Goal: Obtain resource: Obtain resource

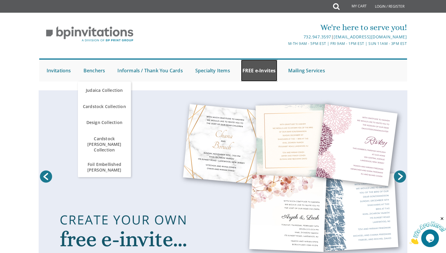
click at [254, 70] on link "FREE e-Invites" at bounding box center [259, 71] width 36 height 22
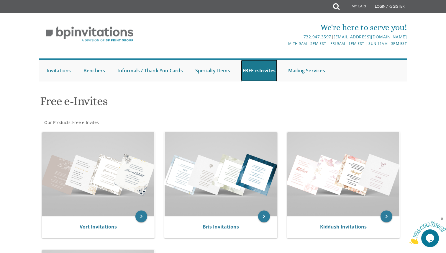
click at [254, 69] on link "FREE e-Invites" at bounding box center [259, 71] width 36 height 22
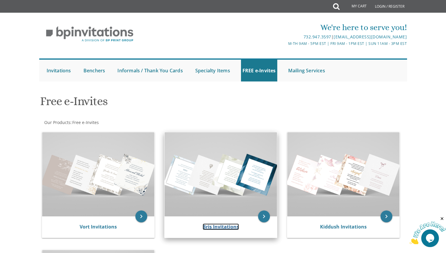
click at [215, 229] on link "Bris Invitations" at bounding box center [221, 226] width 36 height 6
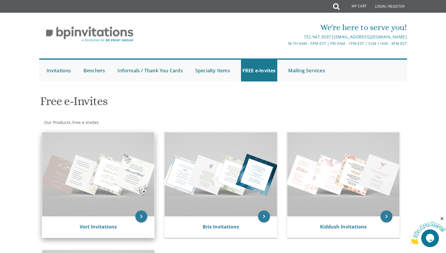
click at [99, 220] on div "Vort Invitations" at bounding box center [98, 226] width 112 height 21
click at [101, 226] on link "Vort Invitations" at bounding box center [98, 226] width 37 height 6
click at [100, 144] on img at bounding box center [98, 174] width 112 height 84
click at [138, 180] on img at bounding box center [98, 174] width 112 height 84
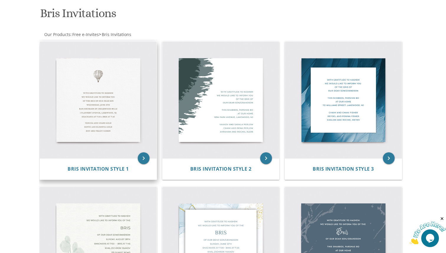
scroll to position [100, 0]
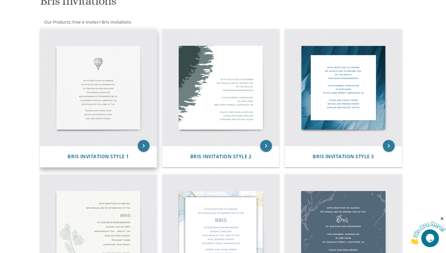
click at [125, 91] on img at bounding box center [98, 87] width 117 height 117
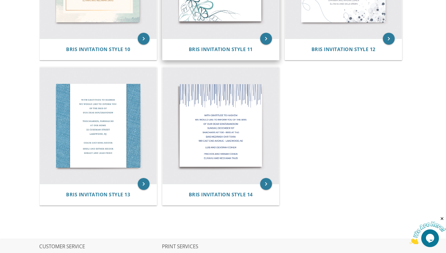
scroll to position [714, 0]
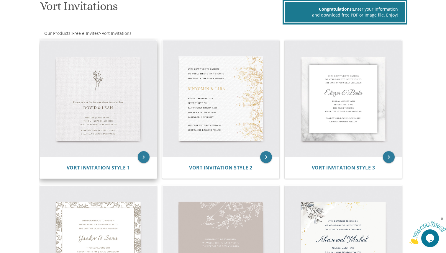
scroll to position [52, 0]
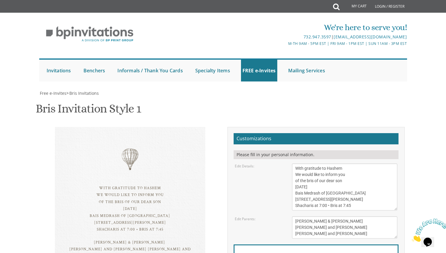
scroll to position [50, 0]
click at [334, 164] on textarea "With gratitude to Hashem We would like to inform you of the bris of our dear so…" at bounding box center [345, 187] width 106 height 47
drag, startPoint x: 307, startPoint y: 131, endPoint x: 295, endPoint y: 130, distance: 11.3
click at [295, 164] on textarea "With gratitude to Hashem We would like to inform you of the bris of our dear so…" at bounding box center [345, 187] width 106 height 47
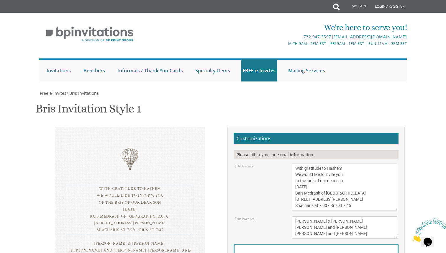
click at [311, 164] on textarea "With gratitude to Hashem We would like to inform you of the bris of our dear so…" at bounding box center [345, 187] width 106 height 47
click at [310, 164] on textarea "With gratitude to Hashem We would like to inform you of the bris of our dear so…" at bounding box center [345, 187] width 106 height 47
click at [322, 164] on textarea "With gratitude to Hashem We would like to inform you of the bris of our dear so…" at bounding box center [345, 187] width 106 height 47
click at [352, 164] on textarea "With gratitude to Hashem We would like to inform you of the bris of our dear so…" at bounding box center [345, 187] width 106 height 47
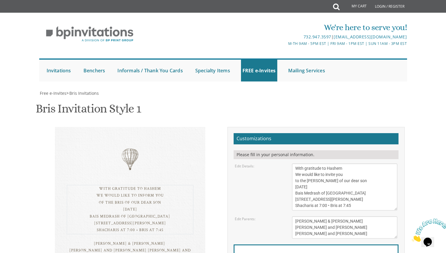
click at [352, 164] on textarea "With gratitude to Hashem We would like to inform you of the bris of our dear so…" at bounding box center [345, 187] width 106 height 47
drag, startPoint x: 347, startPoint y: 136, endPoint x: 284, endPoint y: 136, distance: 63.5
click at [284, 164] on div "Edit Details: With gratitude to Hashem We would like to inform you of the bris …" at bounding box center [317, 187] width 172 height 47
drag, startPoint x: 375, startPoint y: 154, endPoint x: 295, endPoint y: 151, distance: 80.3
click at [295, 164] on textarea "With gratitude to Hashem We would like to inform you of the bris of our dear so…" at bounding box center [345, 187] width 106 height 47
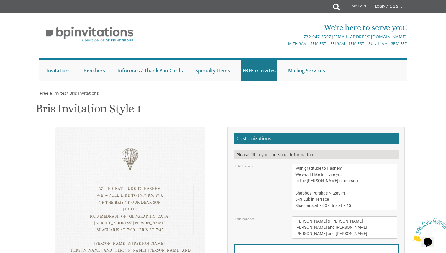
click at [303, 164] on textarea "With gratitude to Hashem We would like to inform you of the bris of our dear so…" at bounding box center [345, 187] width 106 height 47
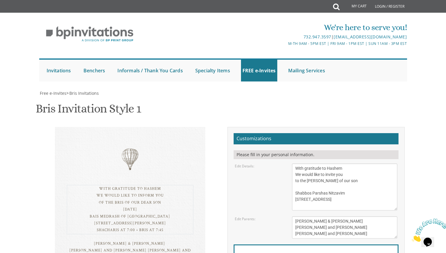
type textarea "With gratitude to Hashem We would like to invite you to the Shalom Zachor of ou…"
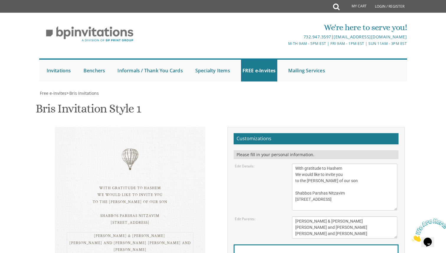
drag, startPoint x: 346, startPoint y: 184, endPoint x: 264, endPoint y: 162, distance: 84.2
click at [264, 162] on form "Customizations Please fill in your personal information. Edit Details: Edit Par…" at bounding box center [316, 212] width 165 height 158
type textarea "Nosson & Devorah Rozen"
click at [188, 200] on div "With gratitude to Hashem We would like to invite you to the Shalom Zachor of ou…" at bounding box center [130, 199] width 151 height 145
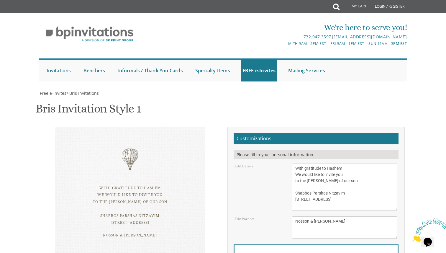
scroll to position [81, 0]
click at [281, 253] on input "Email Address*" at bounding box center [316, 257] width 157 height 7
type input "debakham@gmail.com"
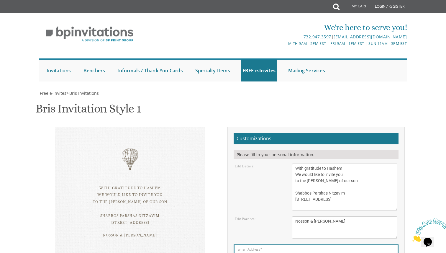
click at [319, 177] on textarea "With gratitude to Hashem We would like to inform you of the bris of our dear so…" at bounding box center [345, 187] width 106 height 47
click at [337, 164] on textarea "With gratitude to Hashem We would like to inform you of the bris of our dear so…" at bounding box center [345, 187] width 106 height 47
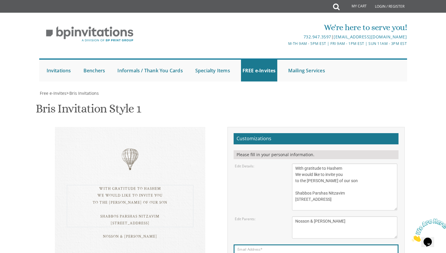
click at [304, 164] on textarea "With gratitude to Hashem We would like to inform you of the bris of our dear so…" at bounding box center [345, 187] width 106 height 47
click at [313, 164] on textarea "With gratitude to Hashem We would like to inform you of the bris of our dear so…" at bounding box center [345, 187] width 106 height 47
click at [318, 164] on textarea "With gratitude to Hashem We would like to inform you of the bris of our dear so…" at bounding box center [345, 187] width 106 height 47
click at [360, 216] on textarea "Tzvi & Miriam Friedman Michoel and Chana Friedman Yisroel and Rochel David" at bounding box center [345, 227] width 106 height 22
click at [233, 216] on div "Edit Parents: Tzvi & Miriam Friedman Michoel and Chana Friedman Yisroel and Roc…" at bounding box center [317, 227] width 172 height 22
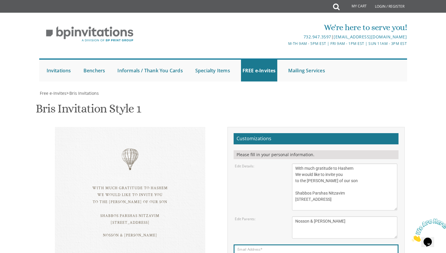
click at [358, 164] on textarea "With gratitude to Hashem We would like to inform you of the bris of our dear so…" at bounding box center [345, 187] width 106 height 47
type textarea "With much gratitude to Hashem Yisborach We would like to invite you to the Shal…"
click at [346, 164] on textarea "With gratitude to Hashem We would like to inform you of the bris of our dear so…" at bounding box center [345, 187] width 106 height 47
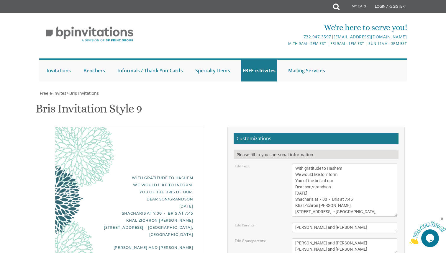
click at [342, 164] on textarea "With gratitude to Hashem We would like to inform You of the bris of our Dear so…" at bounding box center [345, 190] width 106 height 53
click at [353, 164] on textarea "With gratitude to Hashem We would like to inform You of the bris of our Dear so…" at bounding box center [345, 190] width 106 height 53
drag, startPoint x: 353, startPoint y: 95, endPoint x: 294, endPoint y: 70, distance: 64.8
click at [294, 164] on textarea "With gratitude to Hashem We would like to inform You of the bris of our Dear so…" at bounding box center [345, 190] width 106 height 53
paste textarea "vite you to the Shalom Zachor of our son Shabbos Parshas Nitzavim 543 Lublin Te…"
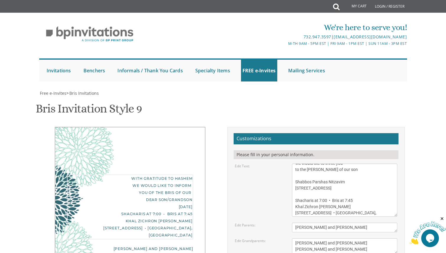
scroll to position [19, 0]
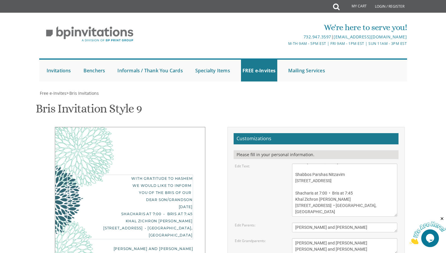
drag, startPoint x: 377, startPoint y: 113, endPoint x: 301, endPoint y: 106, distance: 76.1
click at [301, 164] on textarea "With gratitude to Hashem We would like to inform You of the bris of our Dear so…" at bounding box center [345, 190] width 106 height 53
click at [306, 164] on textarea "With gratitude to Hashem We would like to inform You of the bris of our Dear so…" at bounding box center [345, 190] width 106 height 53
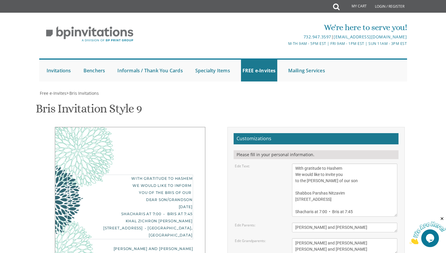
click at [306, 164] on textarea "With gratitude to Hashem We would like to inform You of the bris of our Dear so…" at bounding box center [345, 190] width 106 height 53
type textarea "With gratitude to Hashem We would like to invite you to the Shalom Zachor of ou…"
click at [323, 223] on textarea "Tzvi and Miriam Cohen" at bounding box center [345, 228] width 106 height 10
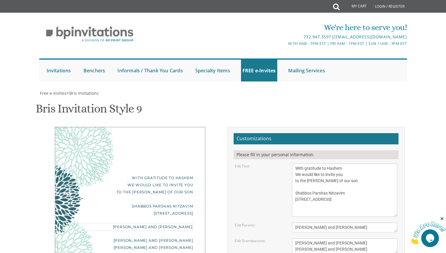
click at [323, 223] on textarea "Tzvi and Miriam Cohen" at bounding box center [345, 228] width 106 height 10
type textarea "Nossson & Devorah Rozen"
click at [323, 238] on textarea "Aryeh and Fraidy Cohen Eliyahu and Nechama David" at bounding box center [345, 246] width 106 height 16
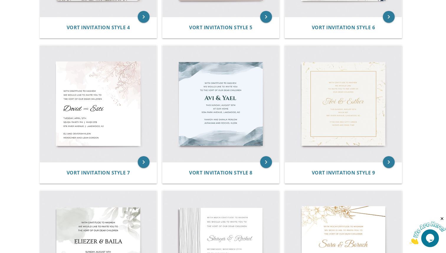
scroll to position [382, 0]
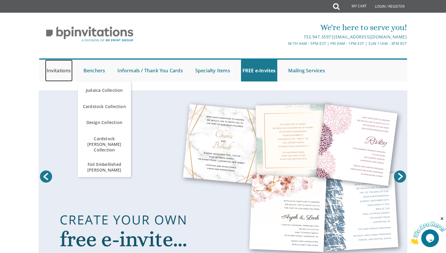
click at [69, 72] on link "Invitations" at bounding box center [58, 71] width 27 height 22
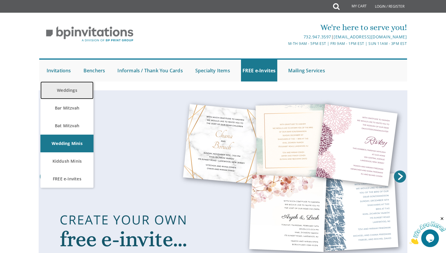
click at [71, 92] on link "Weddings" at bounding box center [66, 90] width 53 height 18
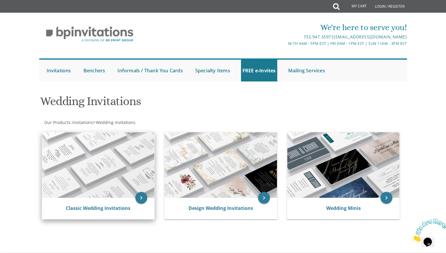
scroll to position [91, 0]
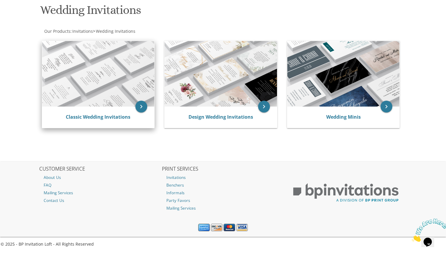
click at [113, 64] on img at bounding box center [98, 74] width 112 height 66
click at [142, 110] on icon "keyboard_arrow_right" at bounding box center [141, 107] width 12 height 12
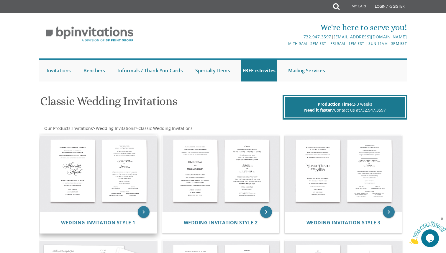
click at [133, 164] on img at bounding box center [98, 173] width 117 height 77
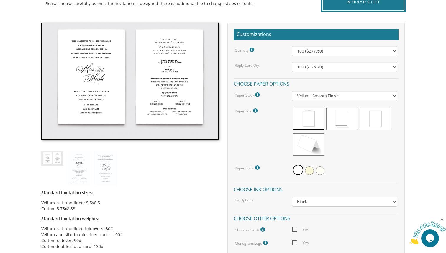
scroll to position [150, 0]
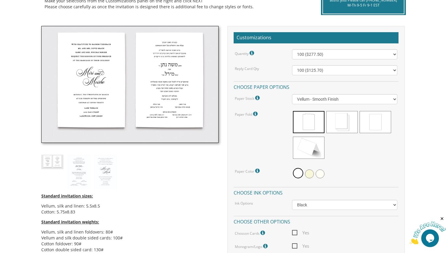
click at [111, 46] on img at bounding box center [129, 84] width 177 height 117
